Goal: Task Accomplishment & Management: Use online tool/utility

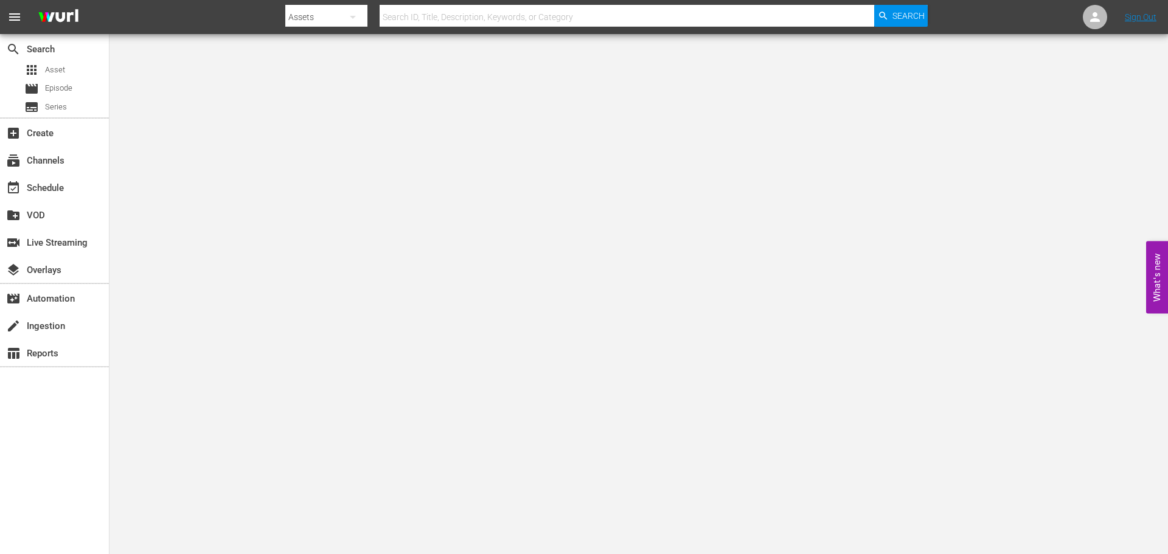
click at [455, 19] on input "text" at bounding box center [626, 16] width 494 height 29
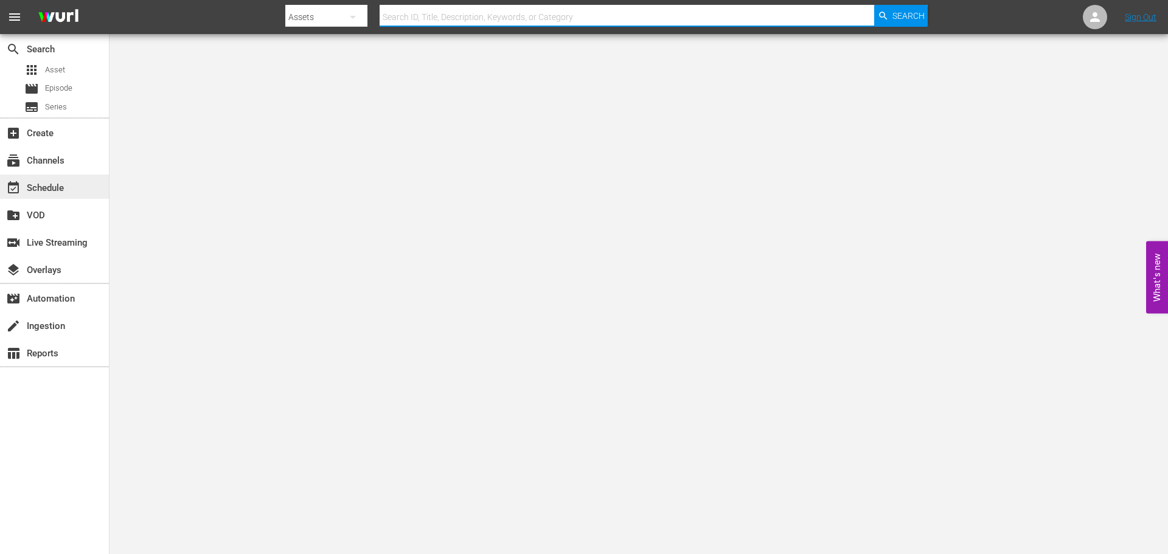
click at [80, 178] on div "event_available Schedule" at bounding box center [54, 187] width 109 height 24
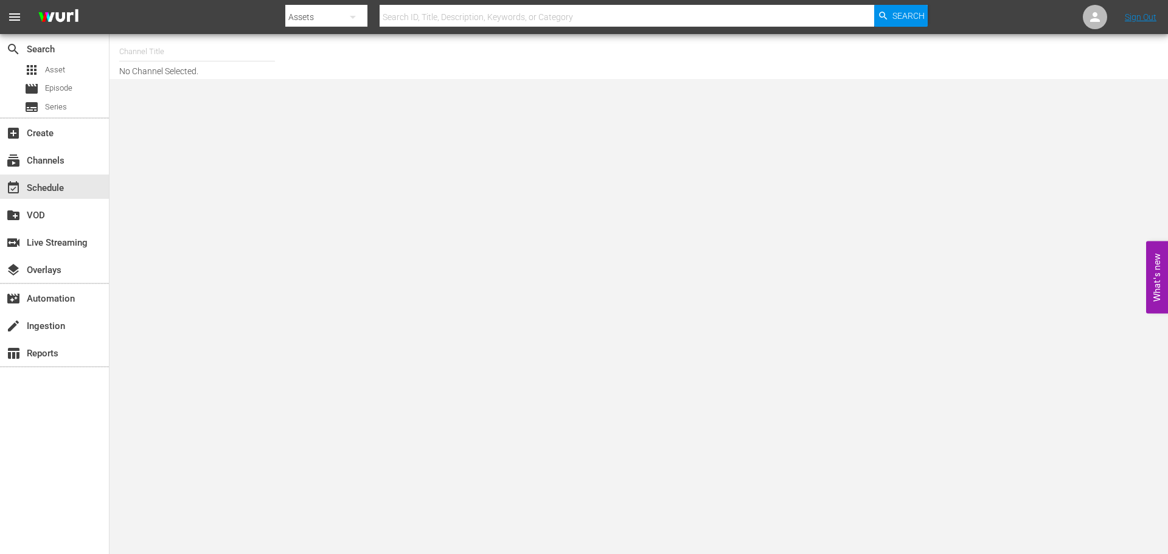
click at [154, 56] on input "text" at bounding box center [197, 51] width 156 height 29
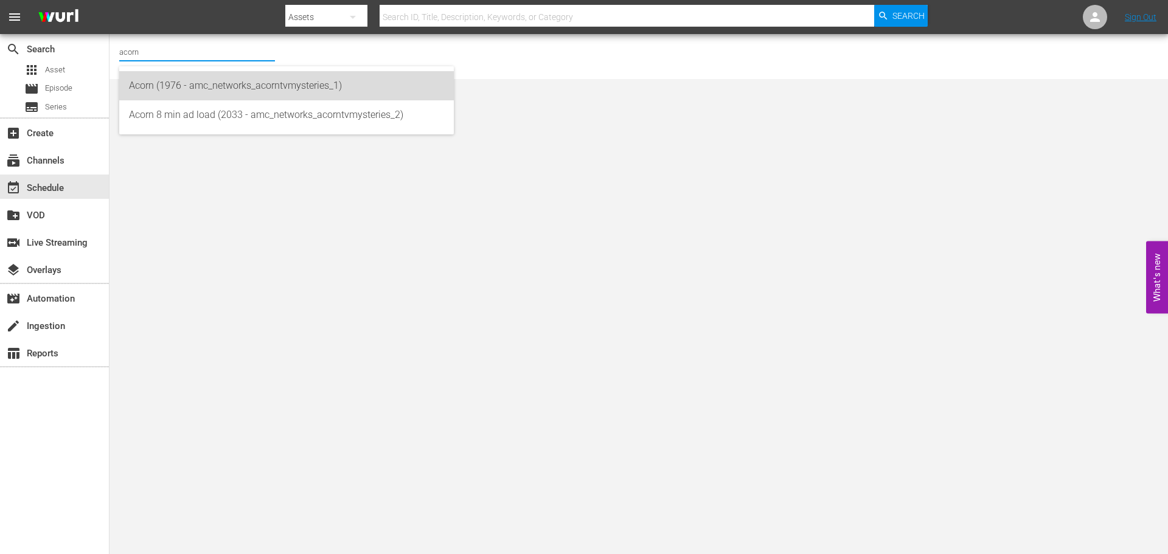
click at [175, 74] on div "Acorn (1976 - amc_networks_acorntvmysteries_1)" at bounding box center [286, 85] width 315 height 29
type input "Acorn (1976 - amc_networks_acorntvmysteries_1)"
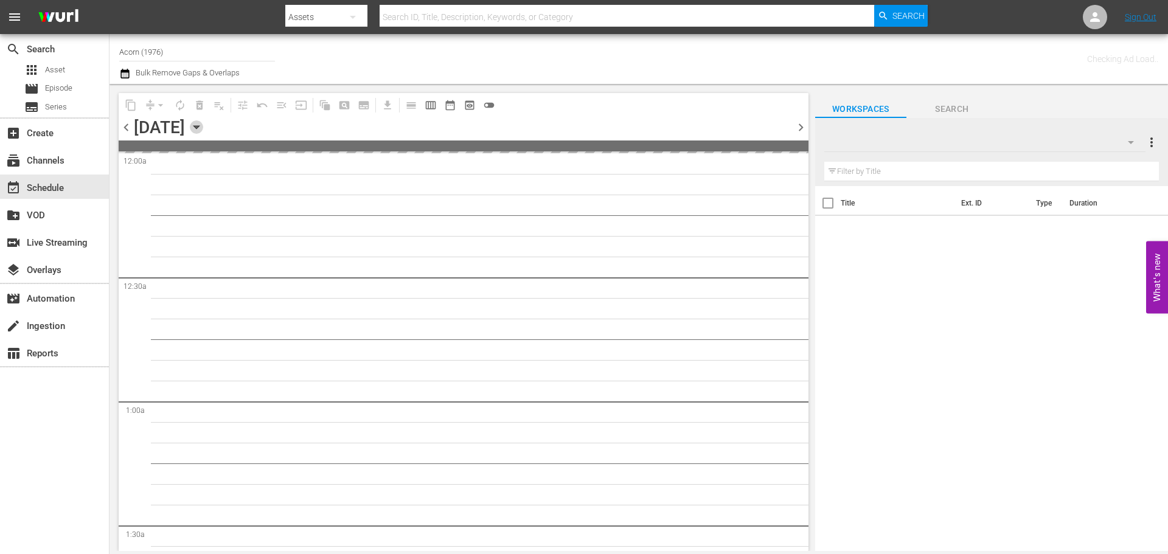
click at [203, 121] on icon "button" at bounding box center [196, 126] width 13 height 13
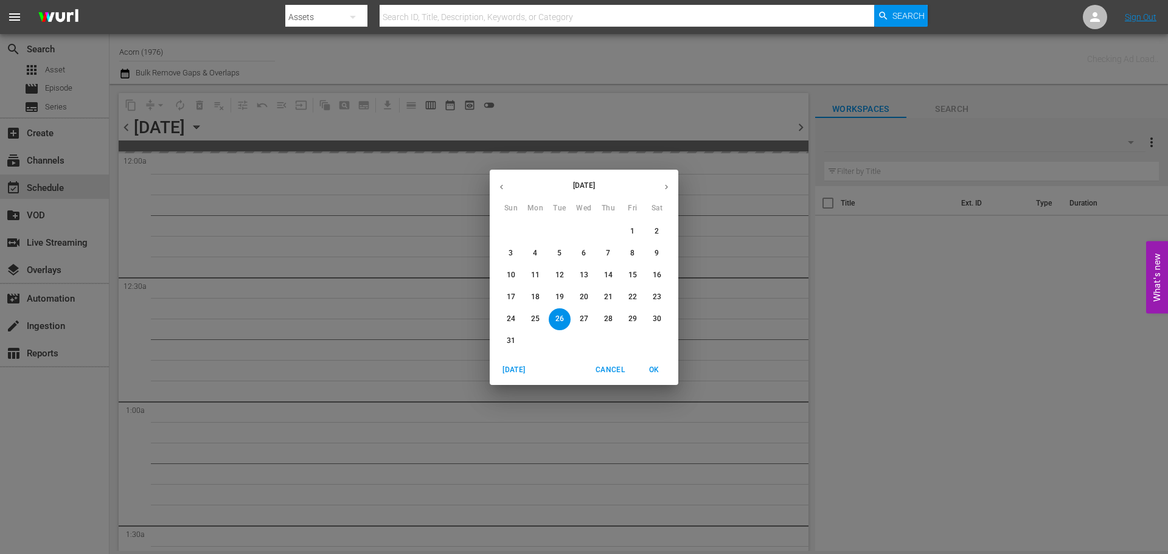
click at [671, 182] on button "button" at bounding box center [666, 187] width 24 height 24
click at [538, 234] on span "1" at bounding box center [535, 231] width 22 height 10
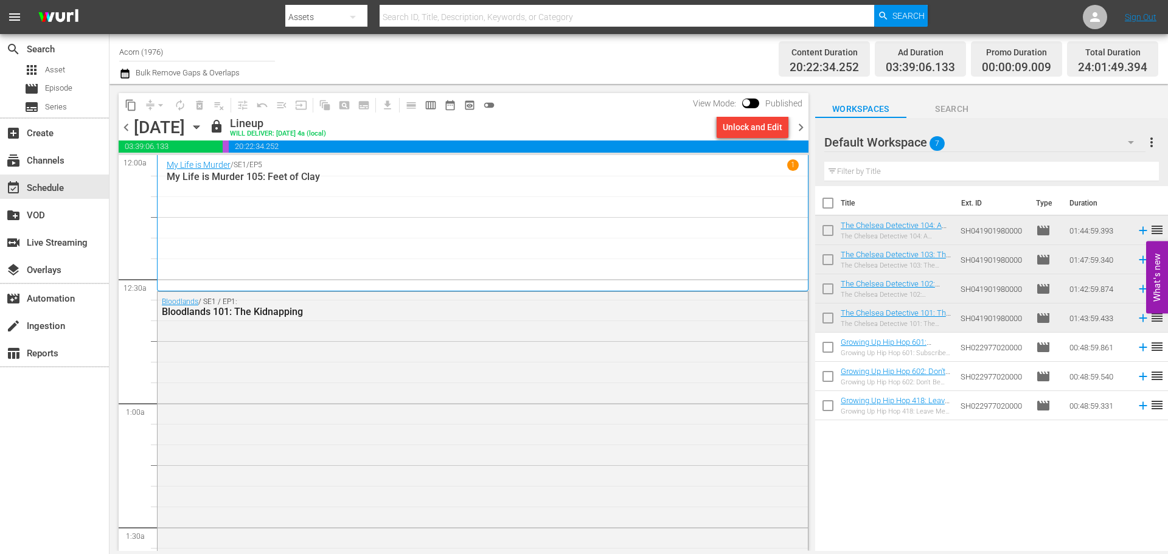
click at [275, 207] on div "My Life is Murder / SE1 / EP5 1 My Life is Murder 105: Feet of [PERSON_NAME]" at bounding box center [483, 223] width 632 height 128
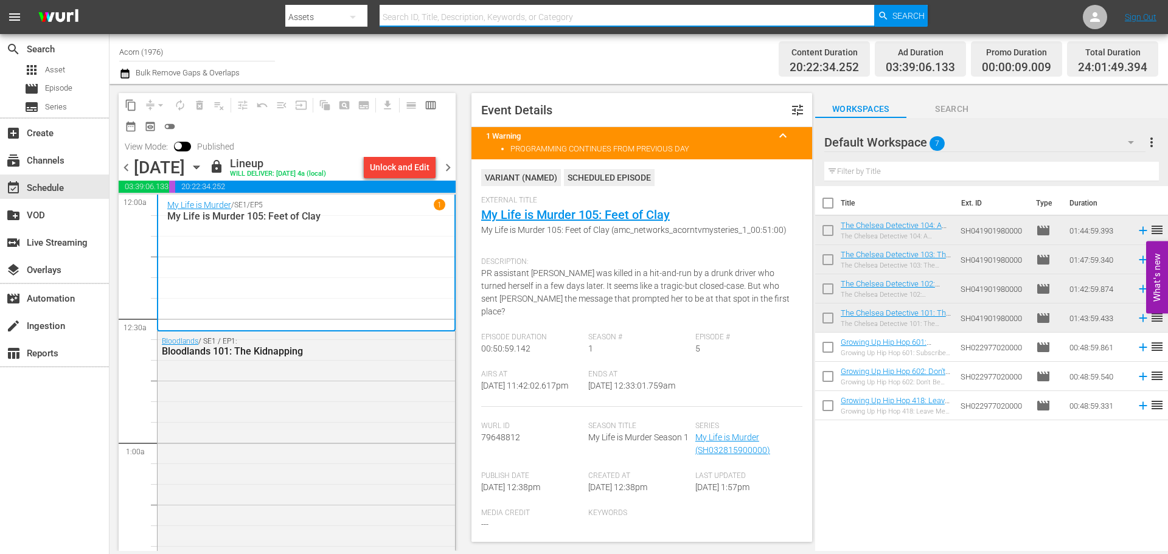
click at [472, 16] on input "text" at bounding box center [626, 16] width 494 height 29
type input "murder before even"
